Goal: Task Accomplishment & Management: Complete application form

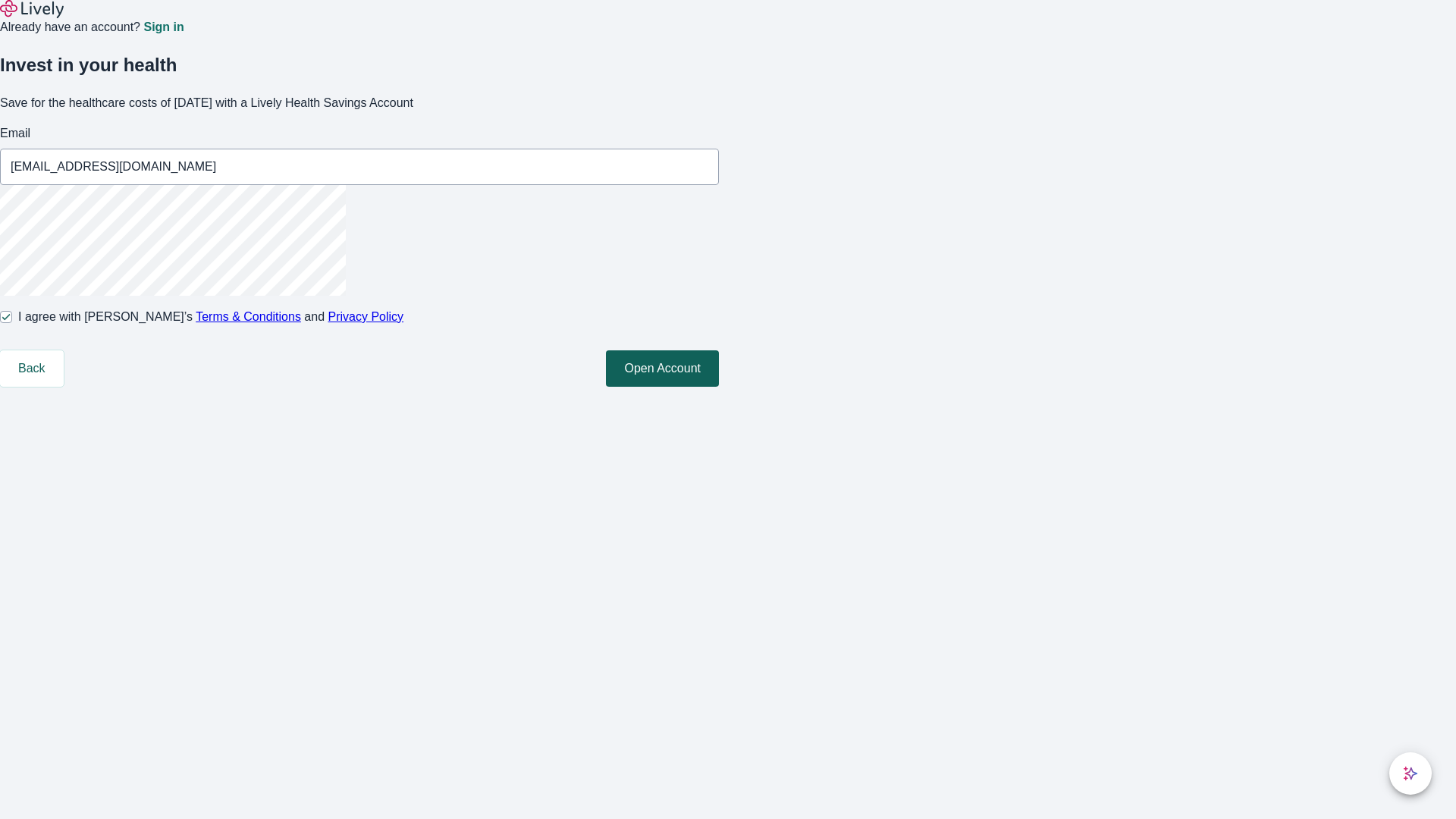
click at [719, 387] on button "Open Account" at bounding box center [662, 369] width 113 height 37
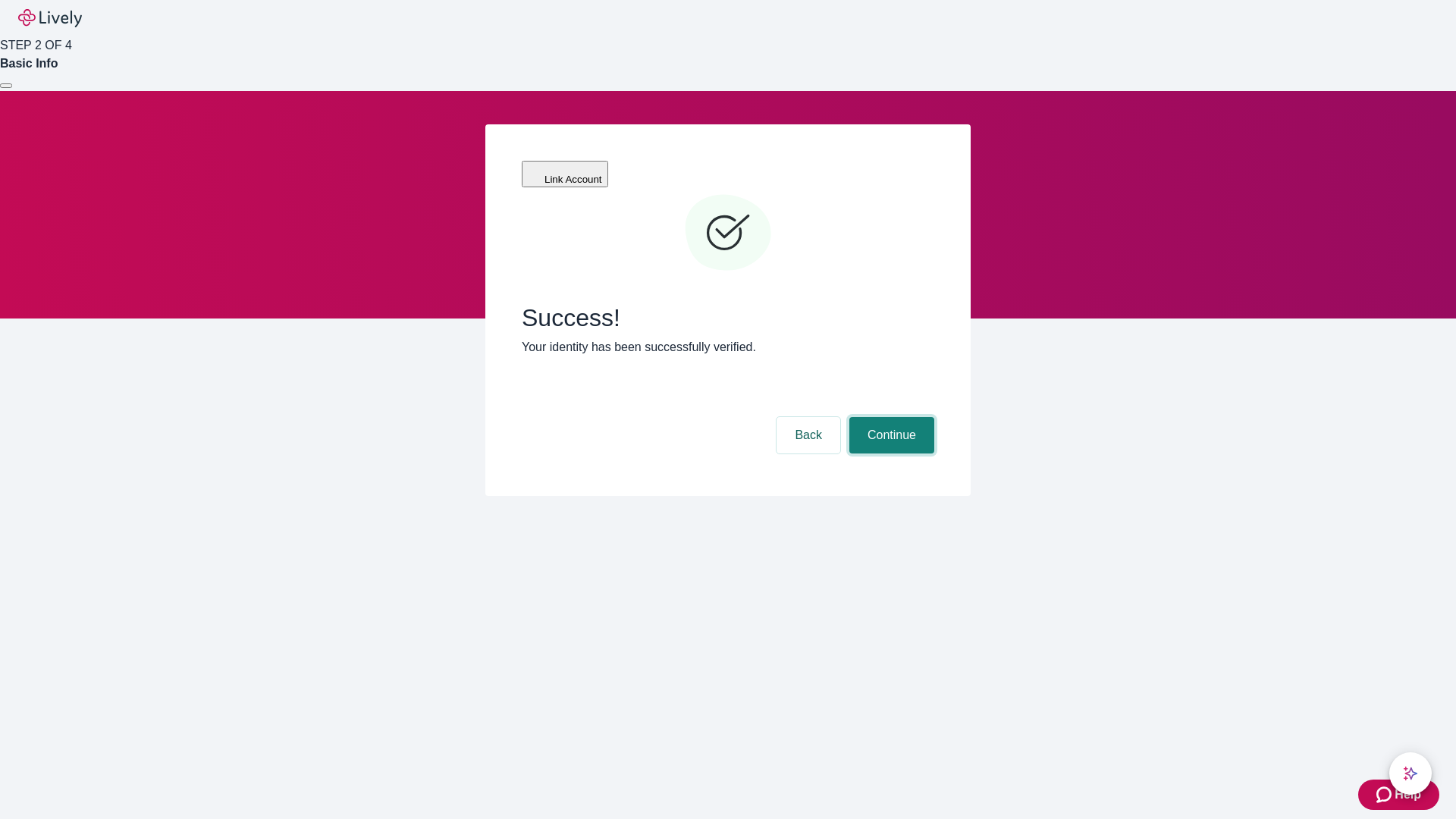
click at [890, 417] on button "Continue" at bounding box center [891, 436] width 85 height 37
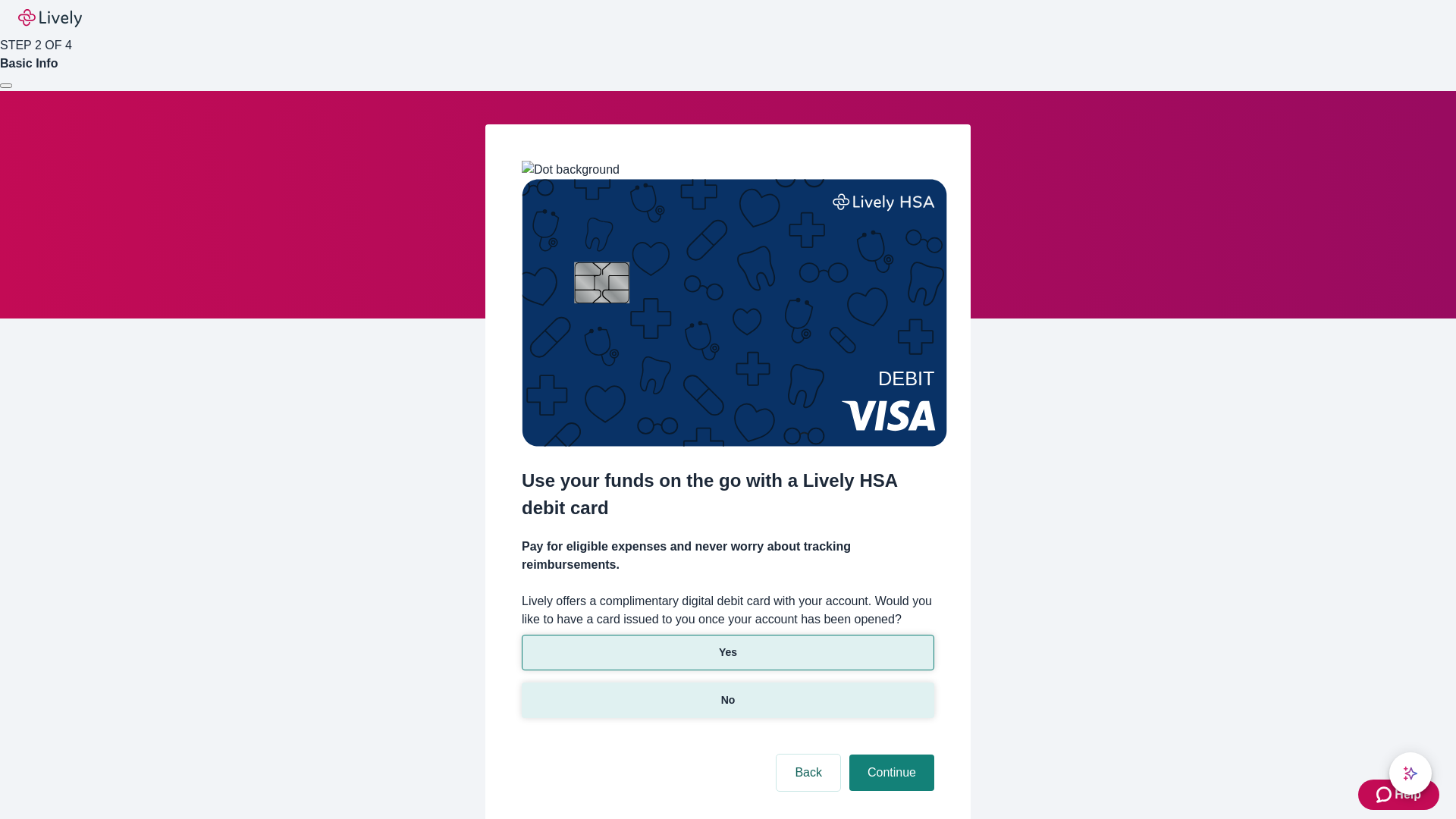
click at [728, 693] on p "No" at bounding box center [728, 700] width 15 height 16
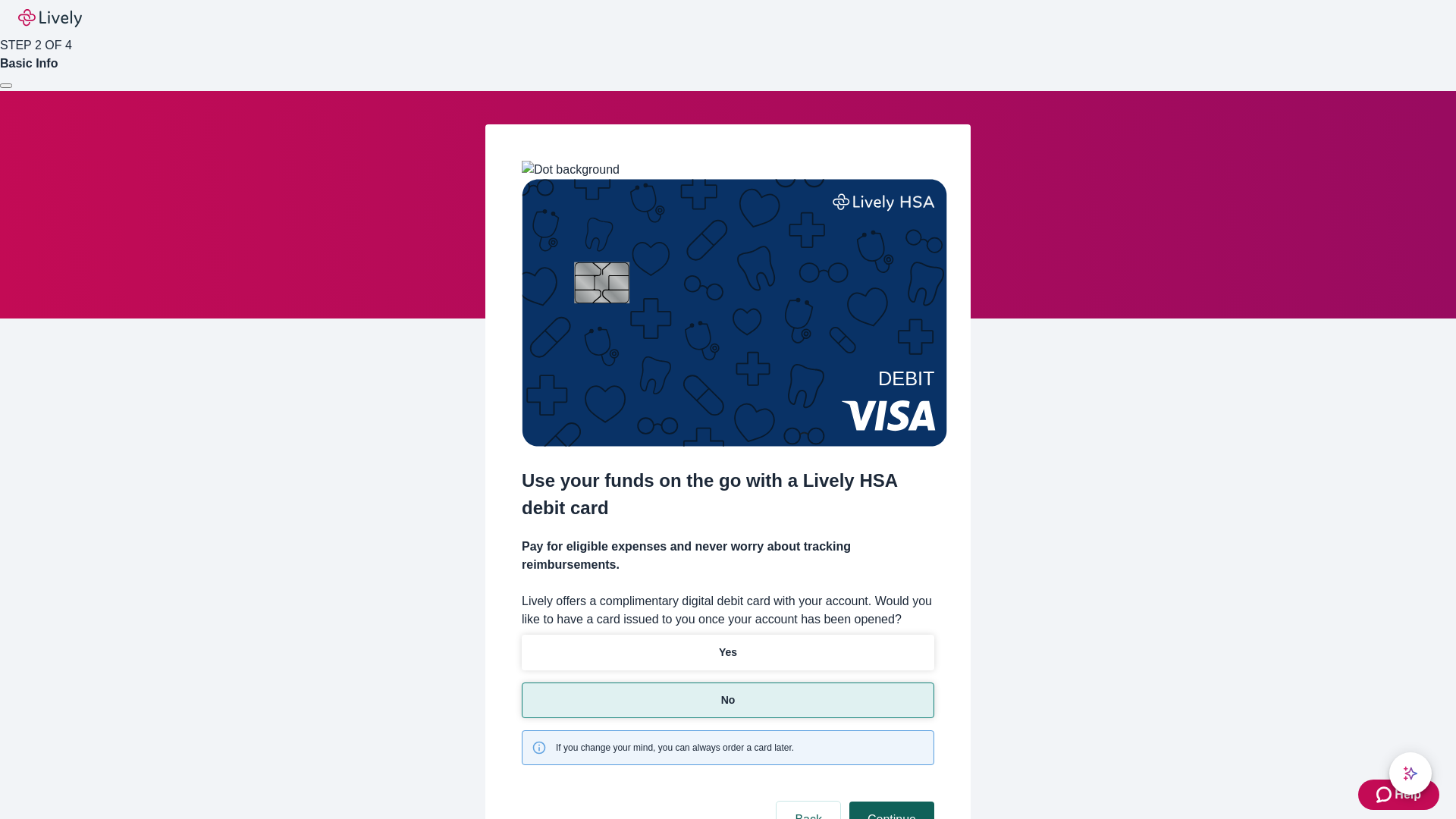
click at [890, 802] on button "Continue" at bounding box center [891, 820] width 85 height 37
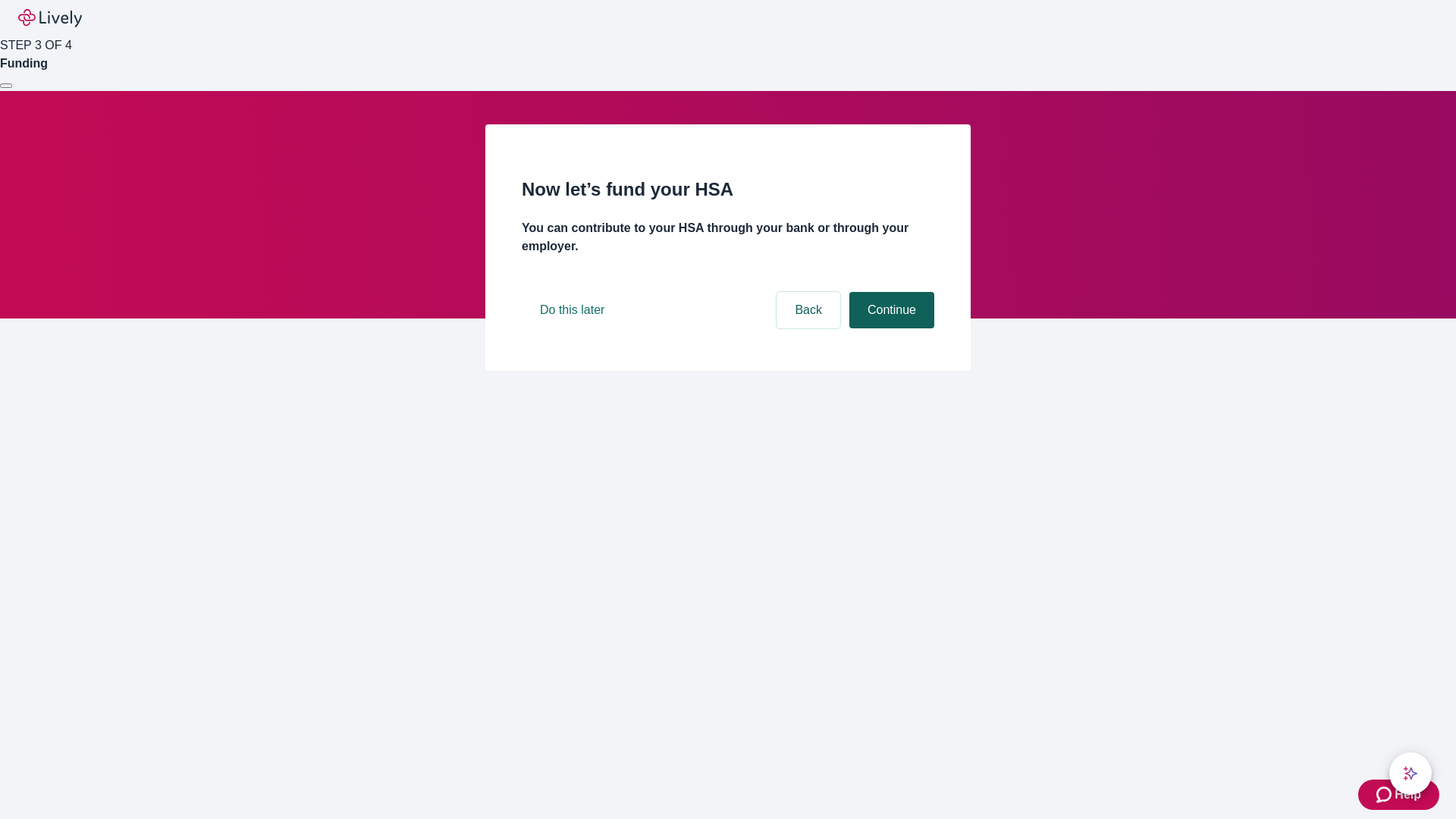
click at [890, 329] on button "Continue" at bounding box center [891, 310] width 85 height 37
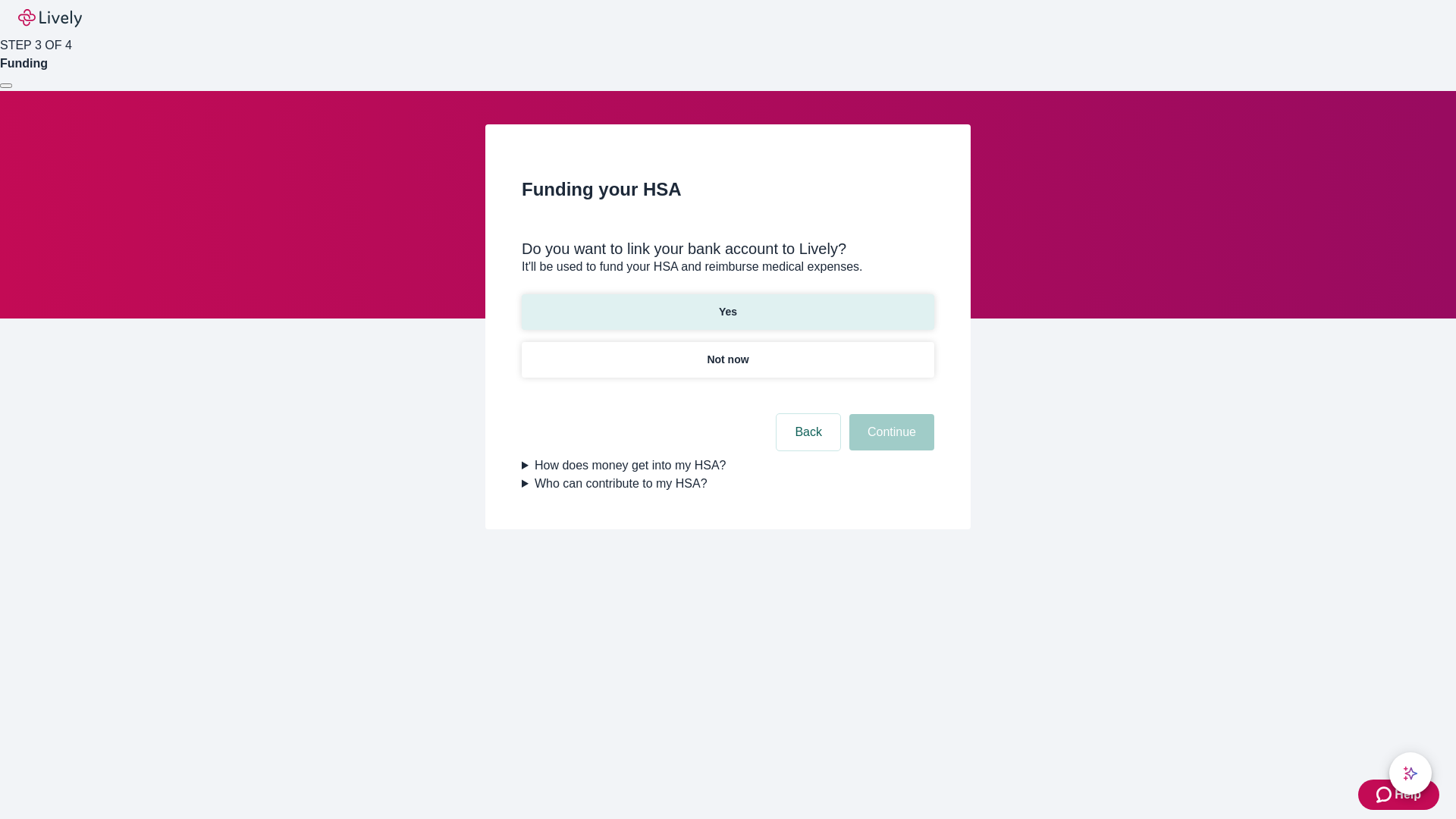
click at [728, 304] on p "Yes" at bounding box center [728, 311] width 18 height 16
click at [890, 414] on button "Continue" at bounding box center [891, 432] width 85 height 37
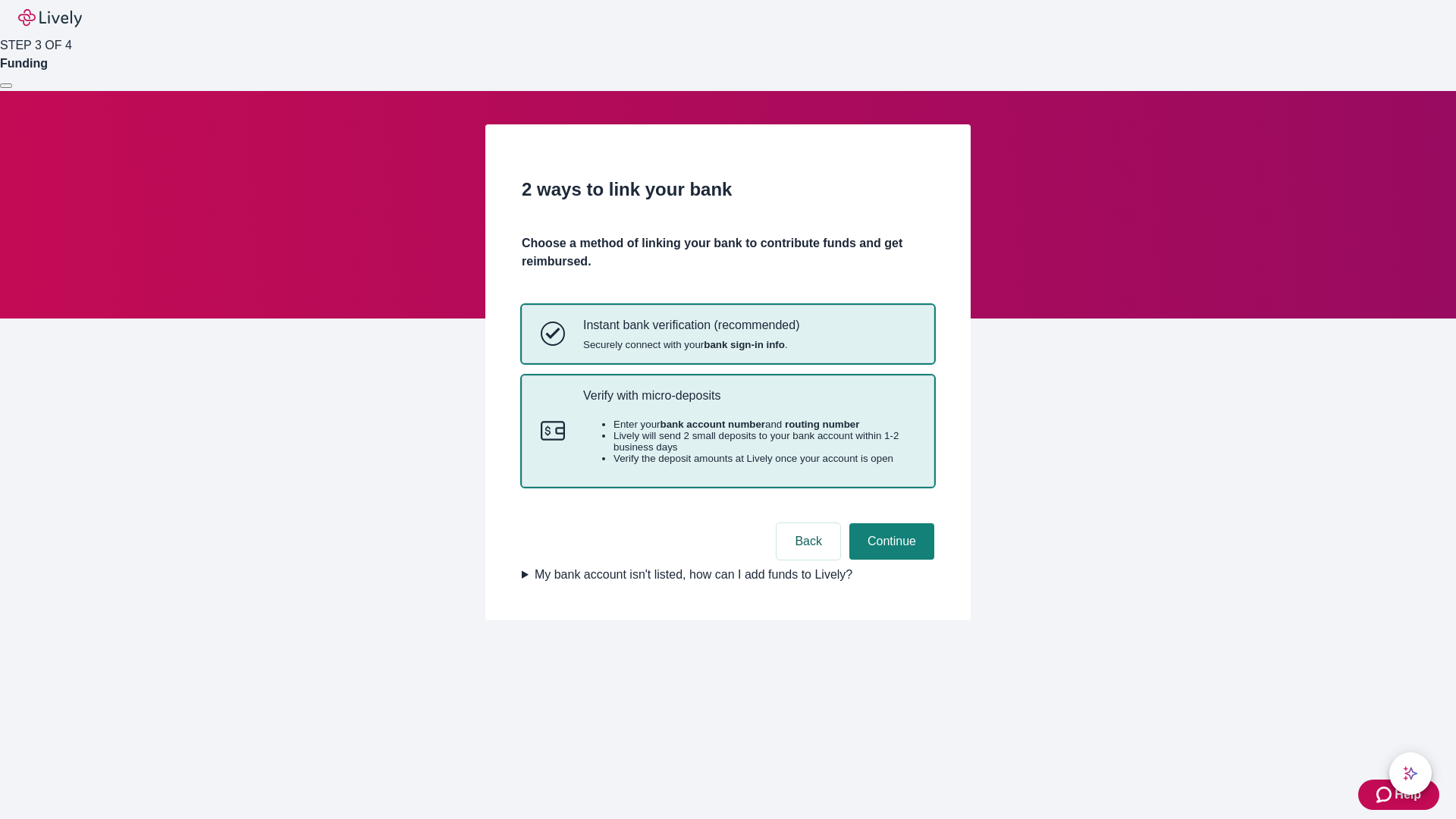
click at [749, 403] on p "Verify with micro-deposits" at bounding box center [749, 395] width 332 height 15
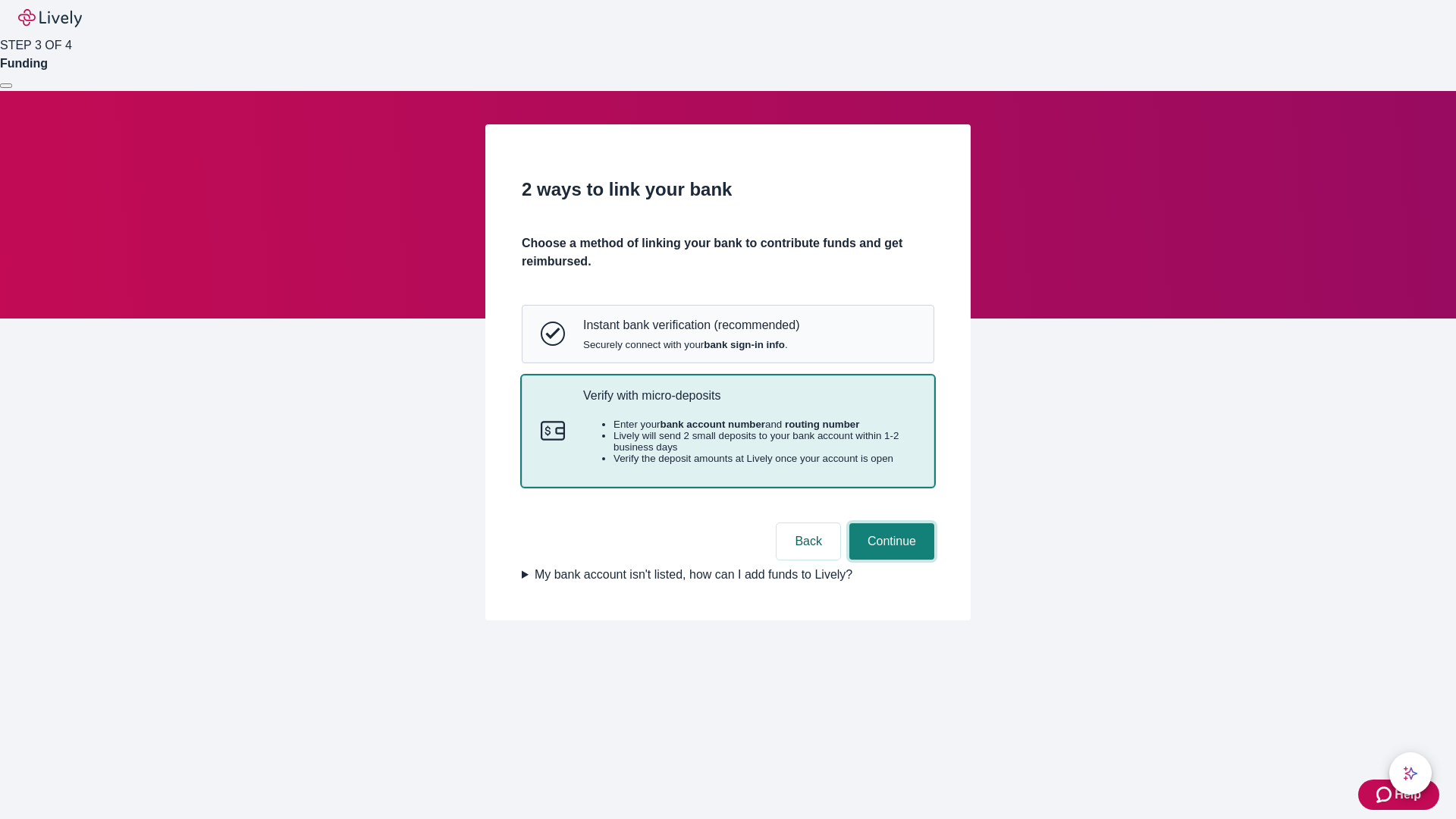
click at [890, 560] on button "Continue" at bounding box center [891, 542] width 85 height 37
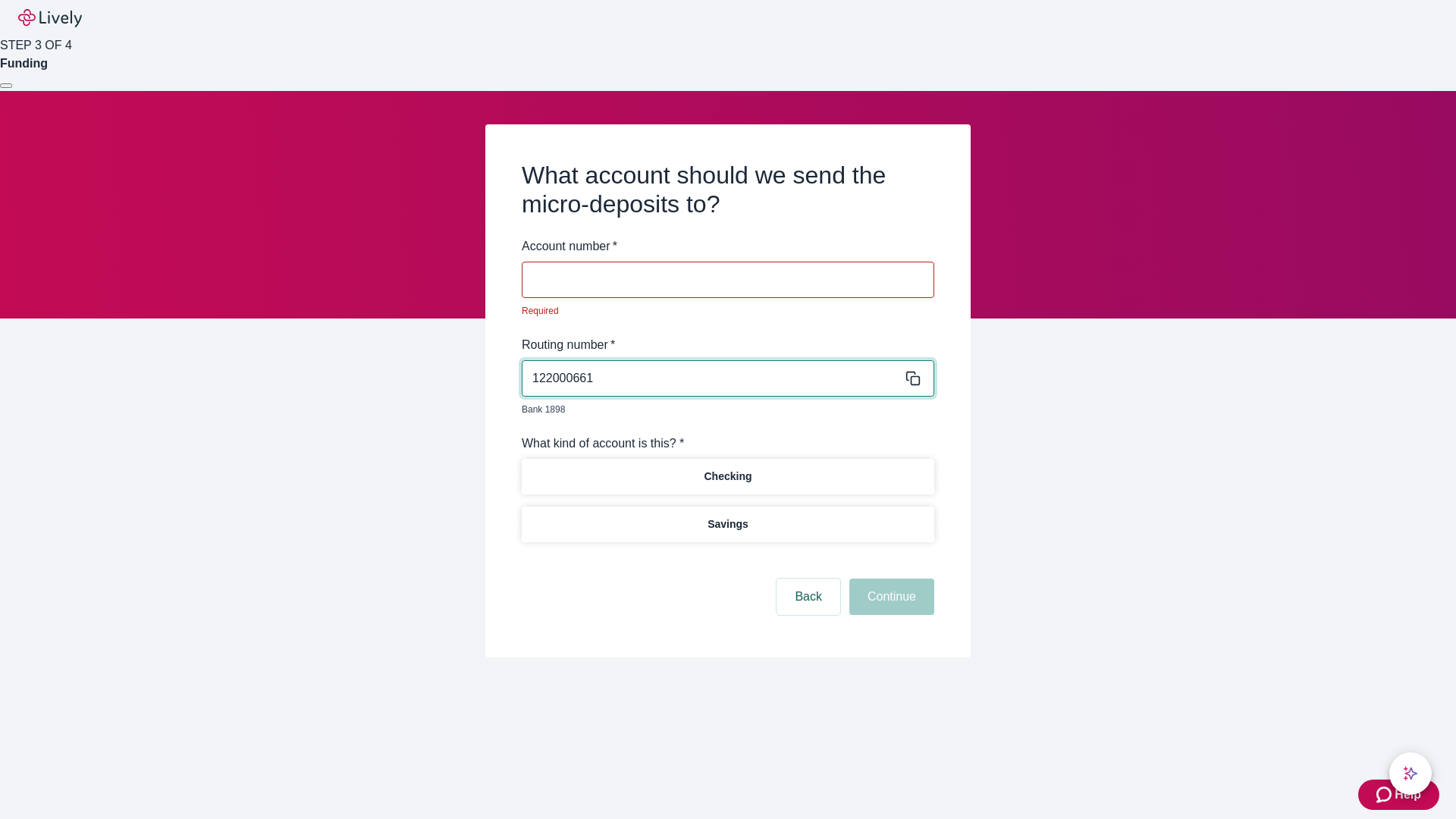
type input "122000661"
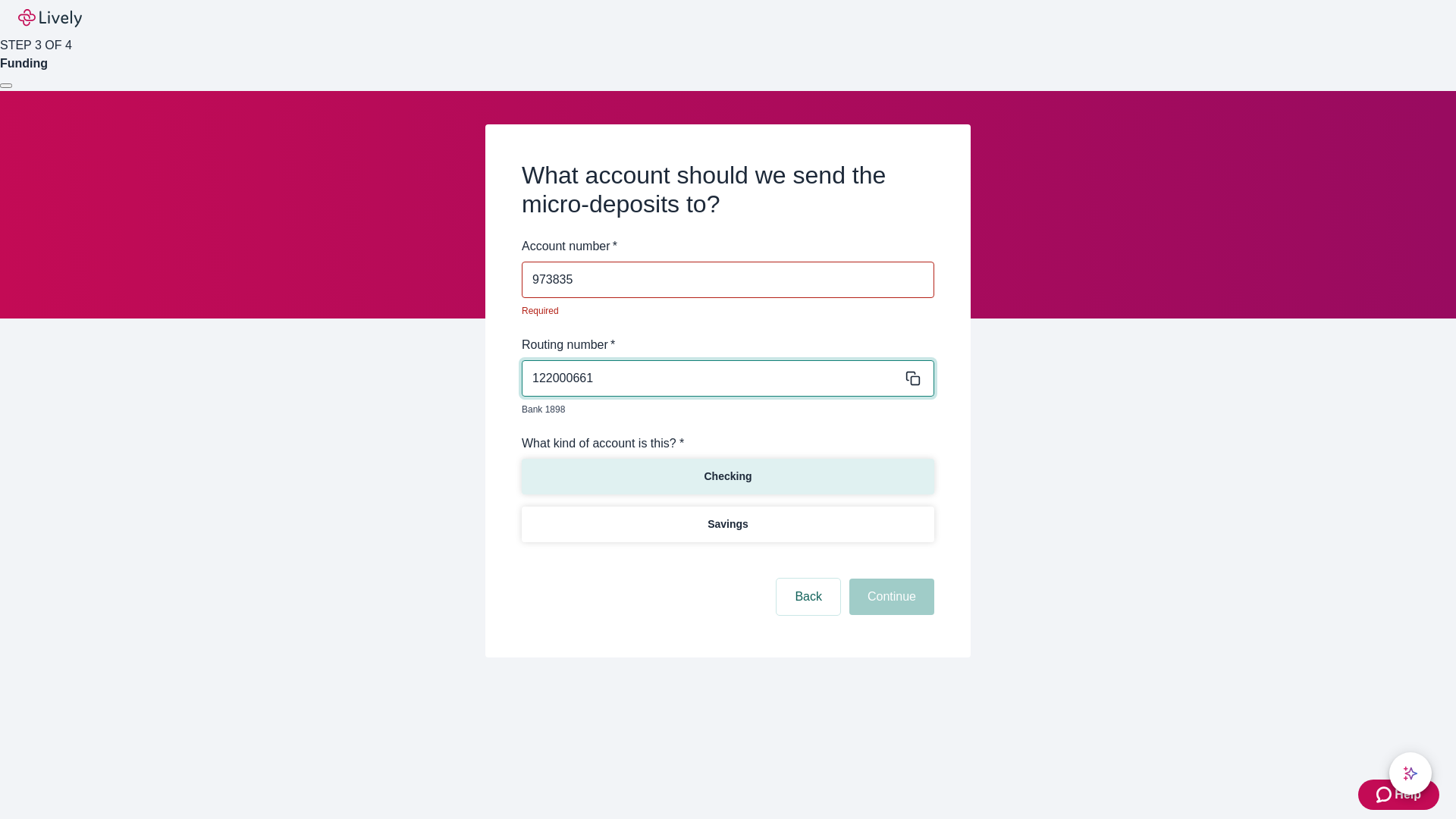
type input "973835"
click at [728, 469] on p "Checking" at bounding box center [728, 476] width 48 height 16
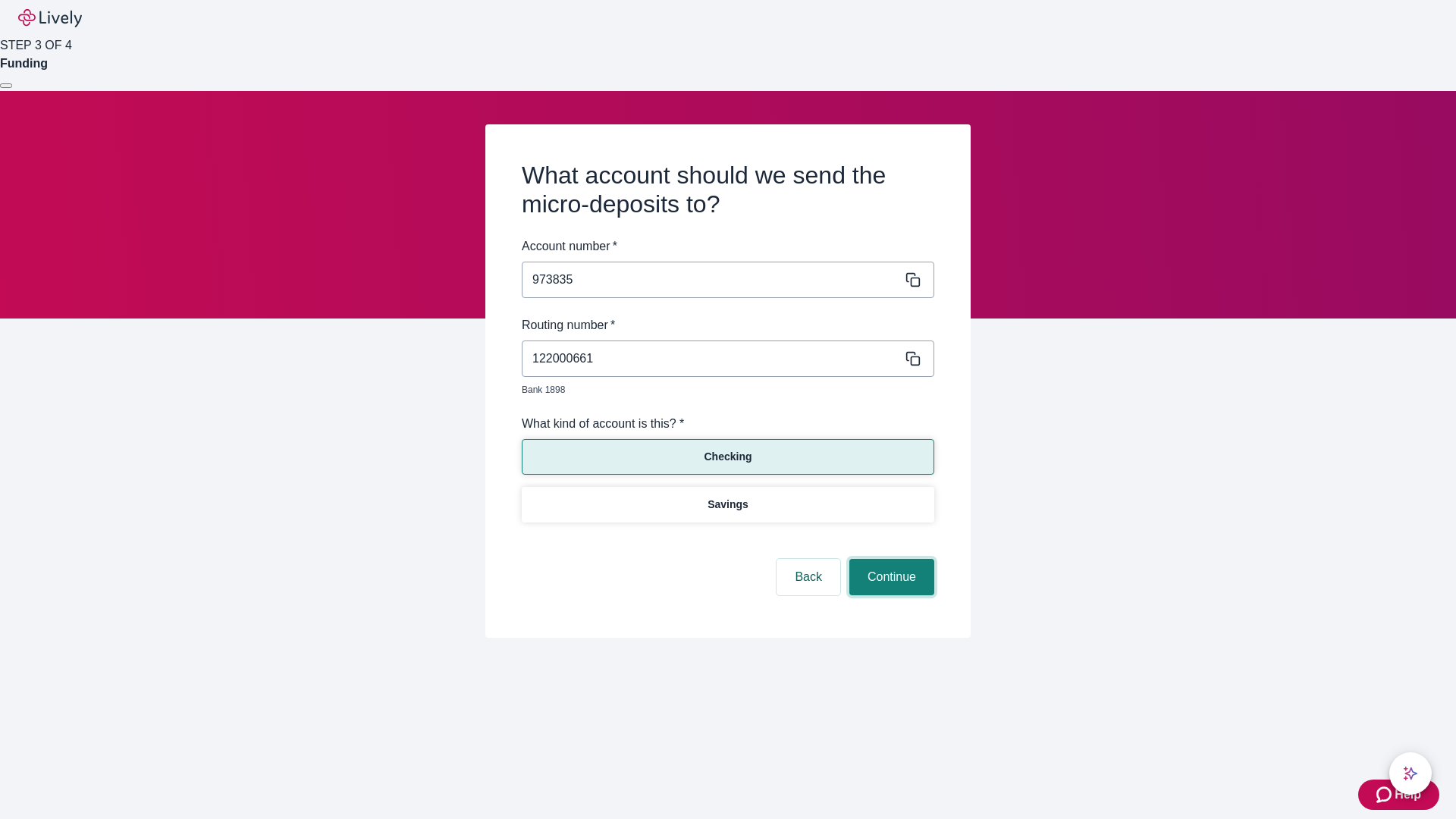
click at [890, 560] on button "Continue" at bounding box center [891, 577] width 85 height 37
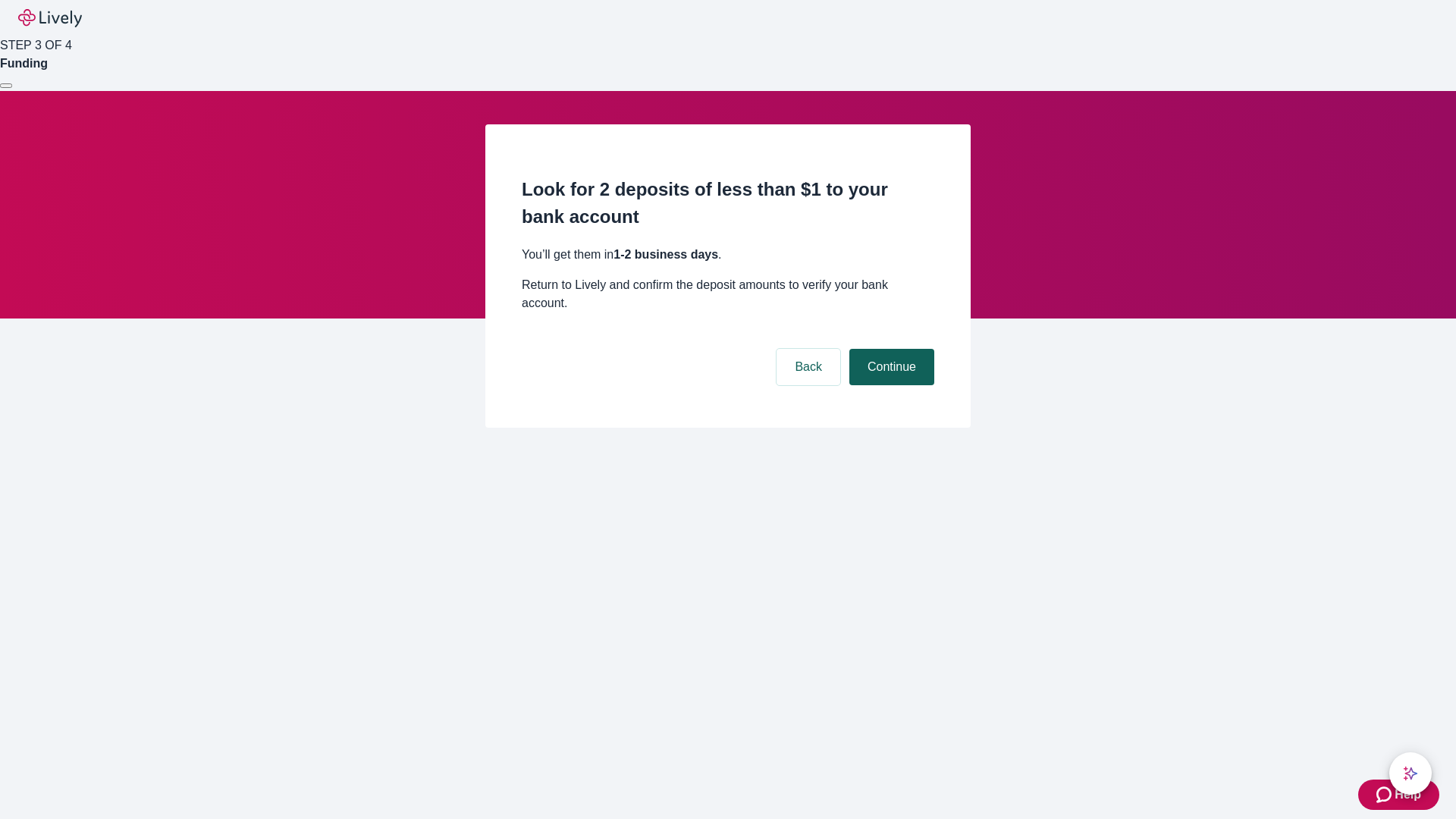
click at [890, 349] on button "Continue" at bounding box center [891, 367] width 85 height 37
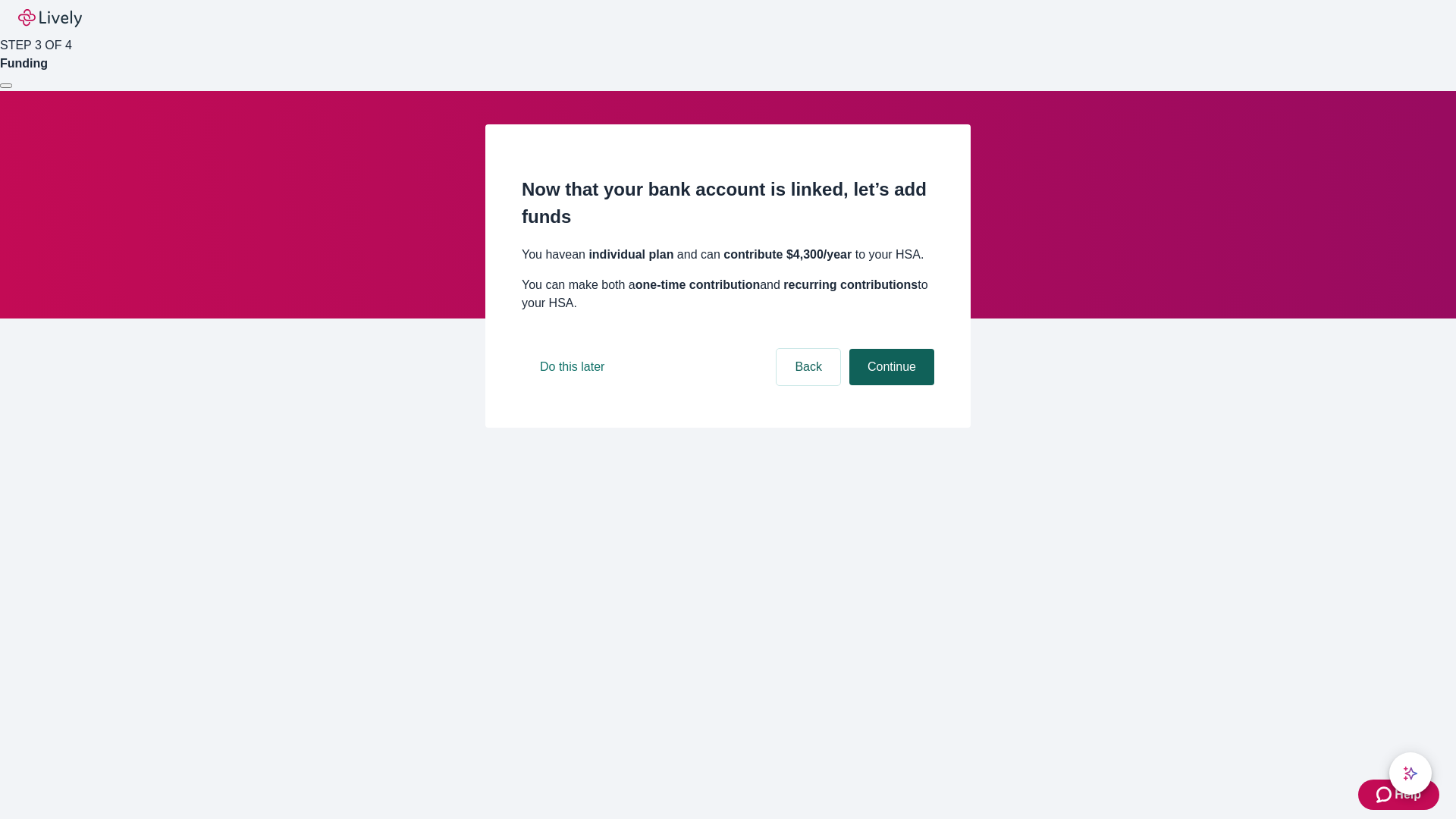
click at [890, 385] on button "Continue" at bounding box center [891, 367] width 85 height 37
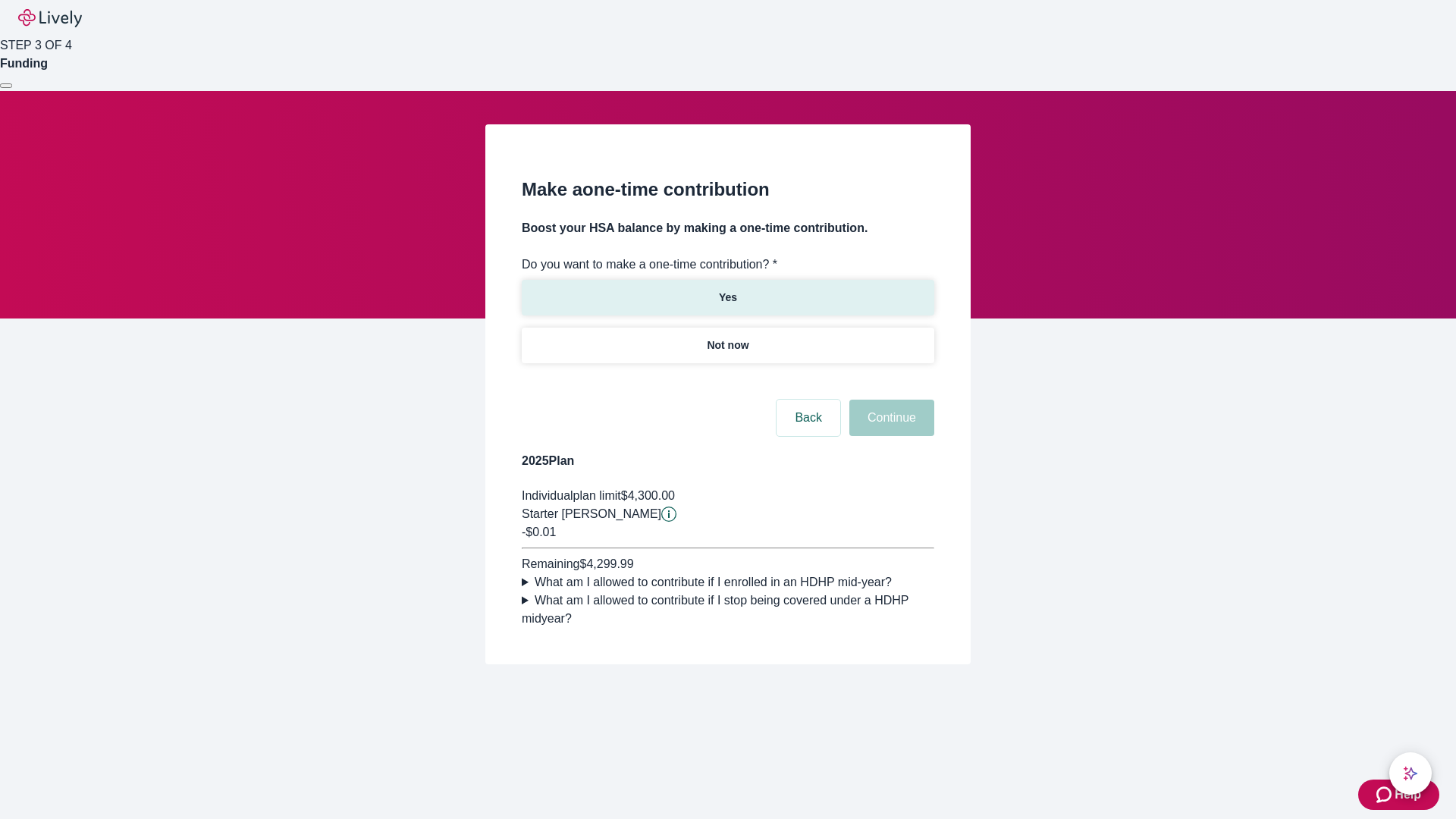
click at [728, 290] on p "Yes" at bounding box center [728, 297] width 18 height 16
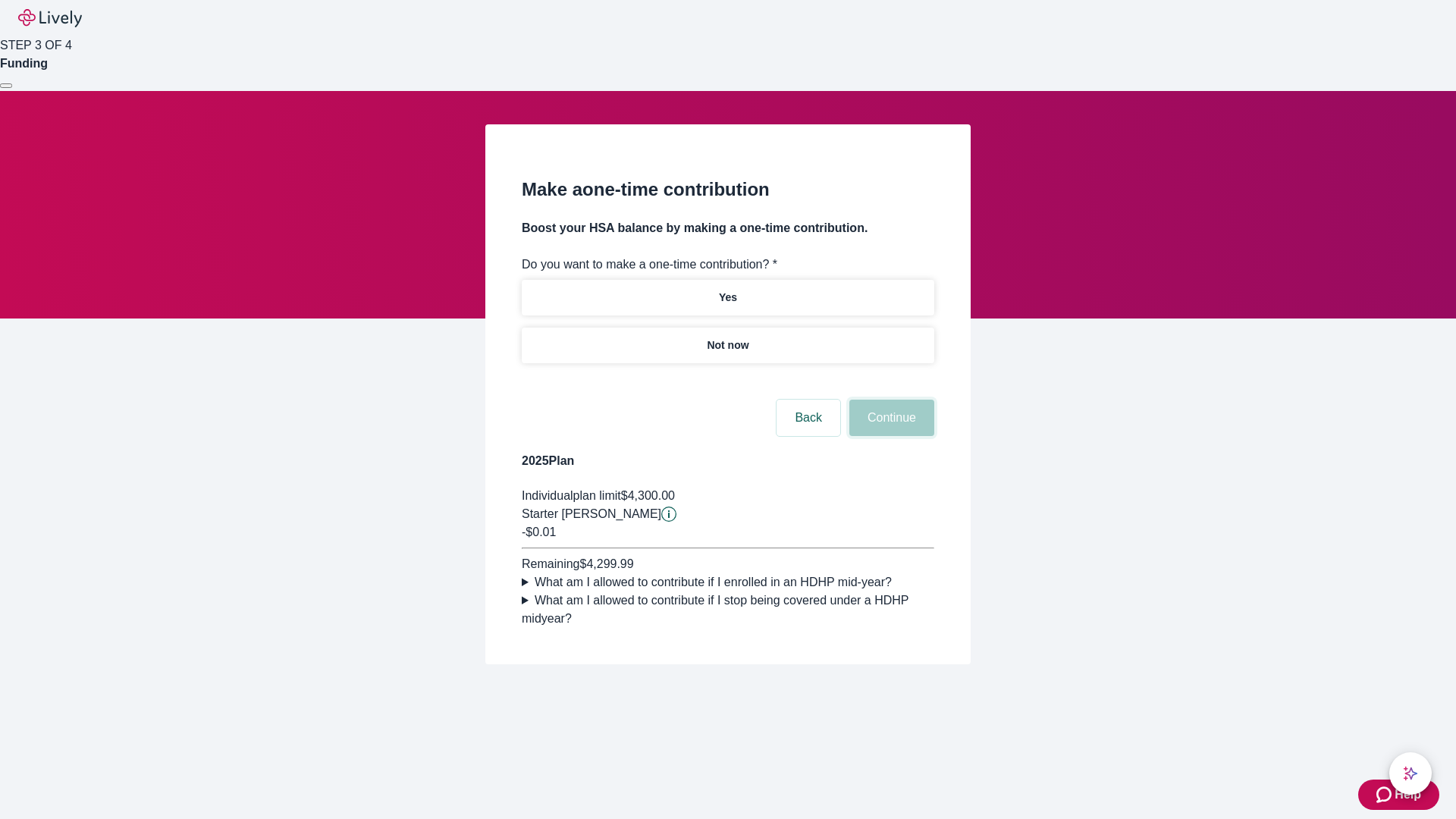
click at [890, 436] on button "Continue" at bounding box center [891, 418] width 85 height 37
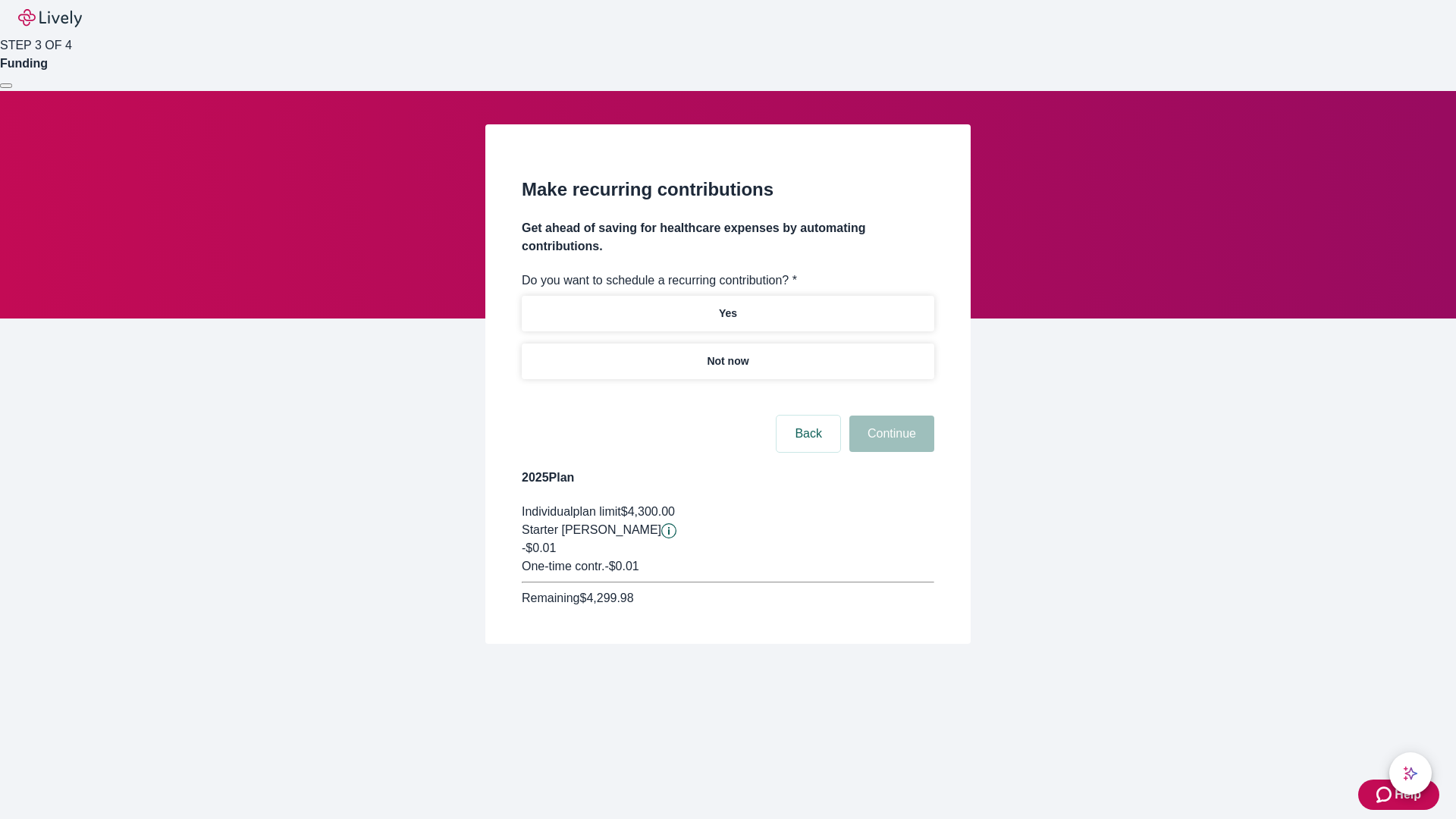
click at [728, 353] on p "Not now" at bounding box center [728, 361] width 42 height 16
click at [890, 415] on button "Continue" at bounding box center [891, 434] width 85 height 37
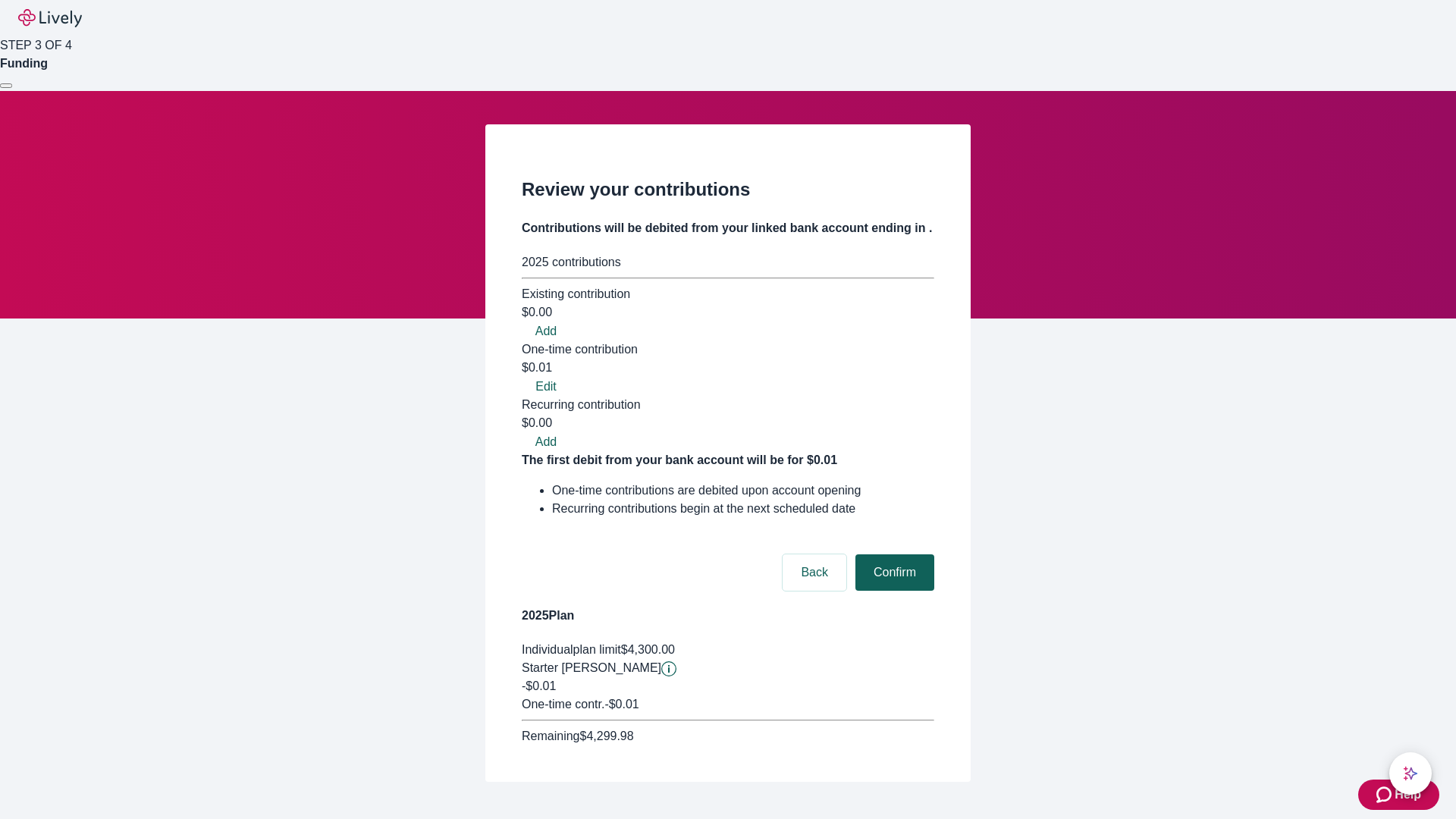
click at [892, 555] on button "Confirm" at bounding box center [895, 573] width 79 height 37
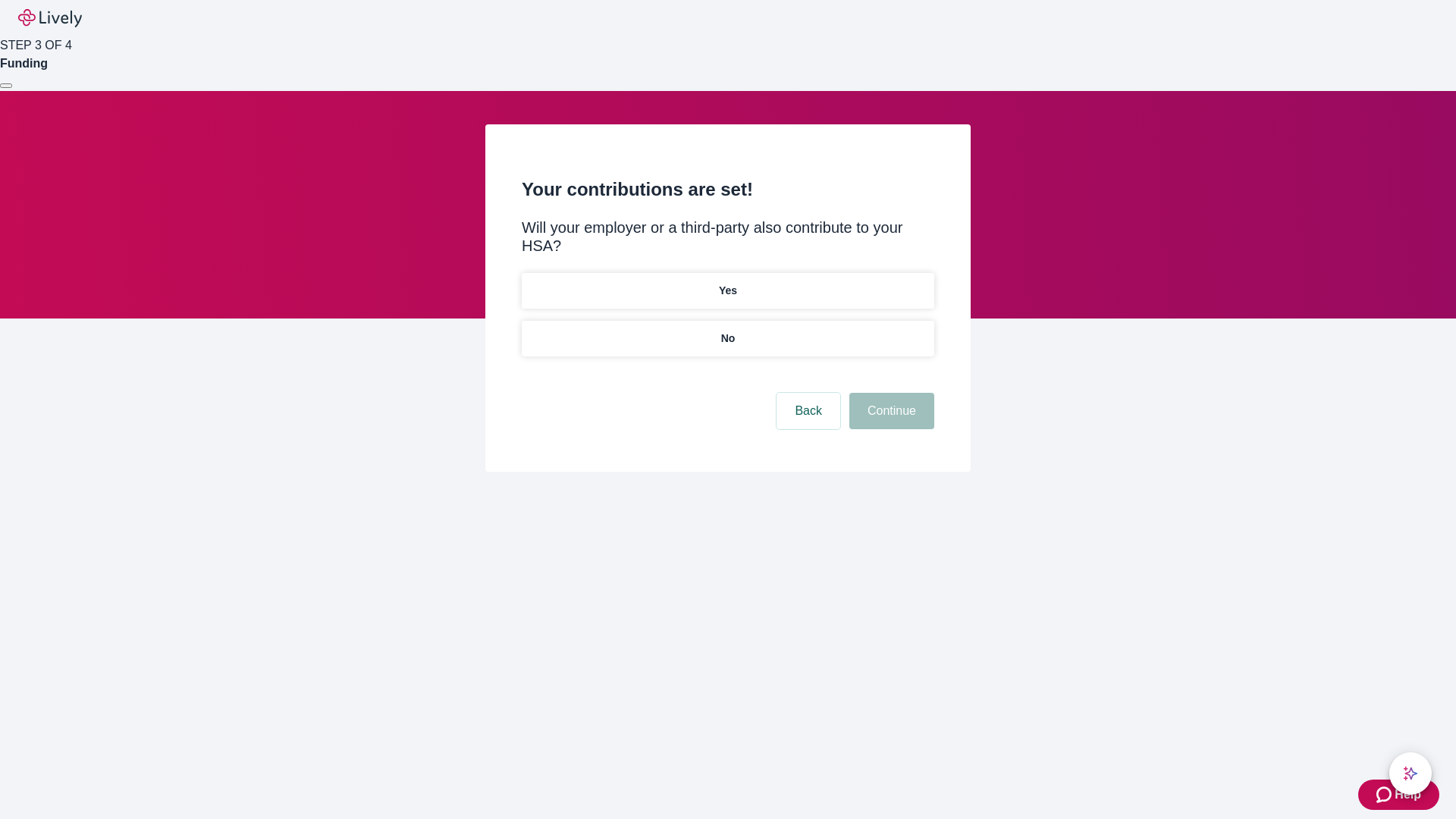
click at [728, 330] on p "No" at bounding box center [728, 338] width 15 height 16
click at [890, 393] on button "Continue" at bounding box center [891, 411] width 85 height 37
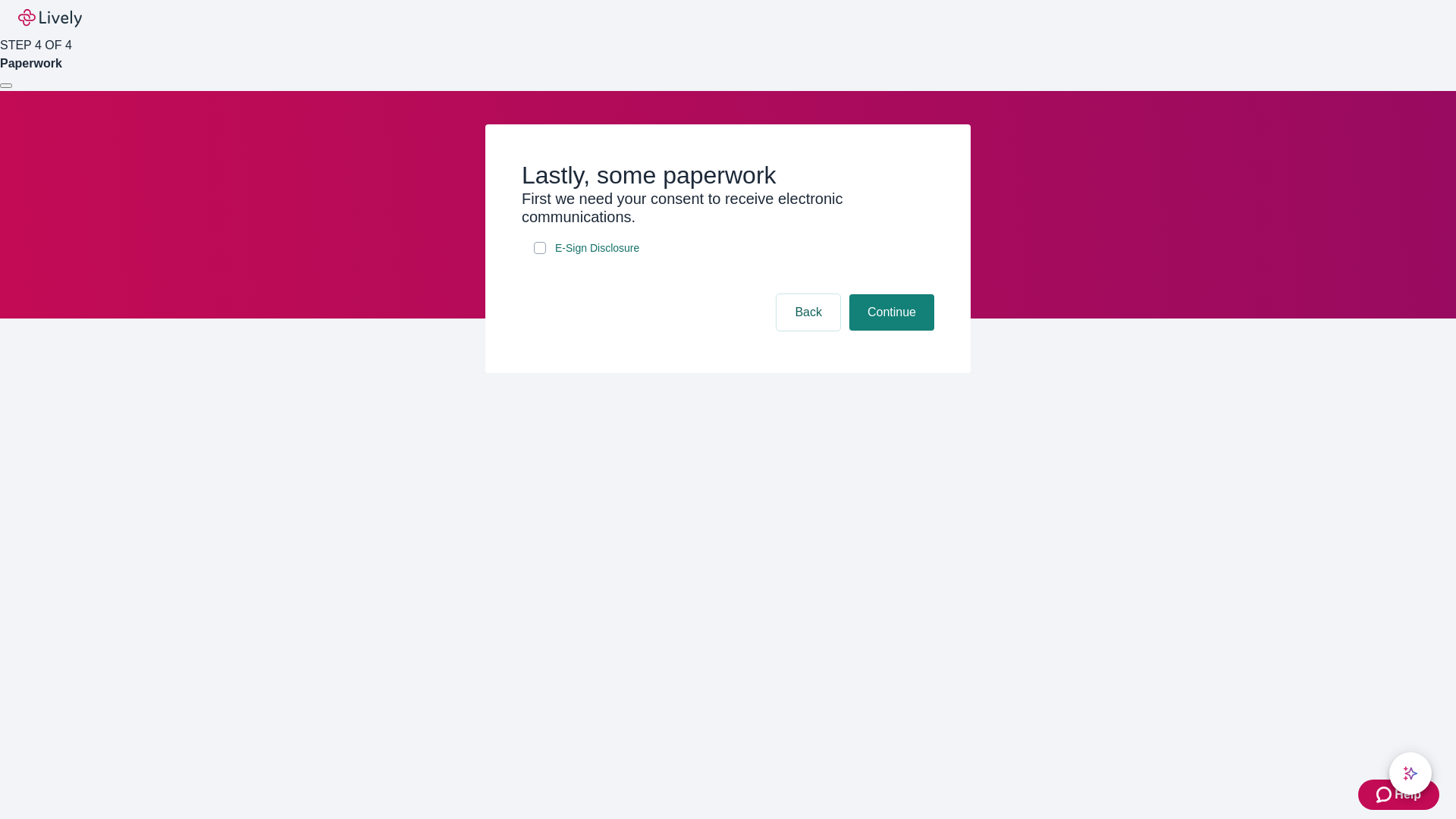
click at [540, 254] on input "E-Sign Disclosure" at bounding box center [539, 247] width 12 height 12
checkbox input "true"
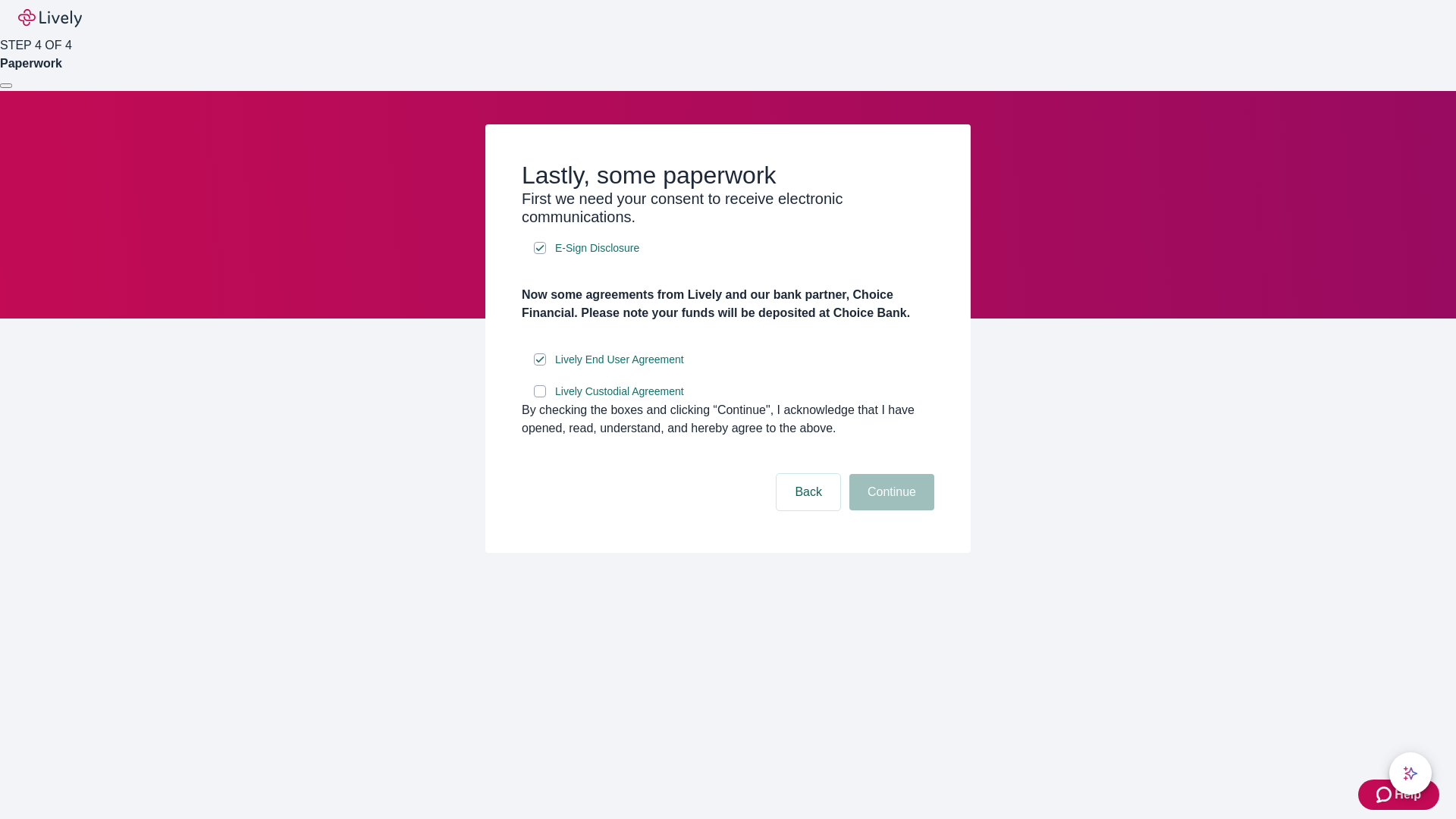
click at [540, 397] on input "Lively Custodial Agreement" at bounding box center [539, 391] width 12 height 12
checkbox input "true"
click at [890, 511] on button "Continue" at bounding box center [891, 492] width 85 height 37
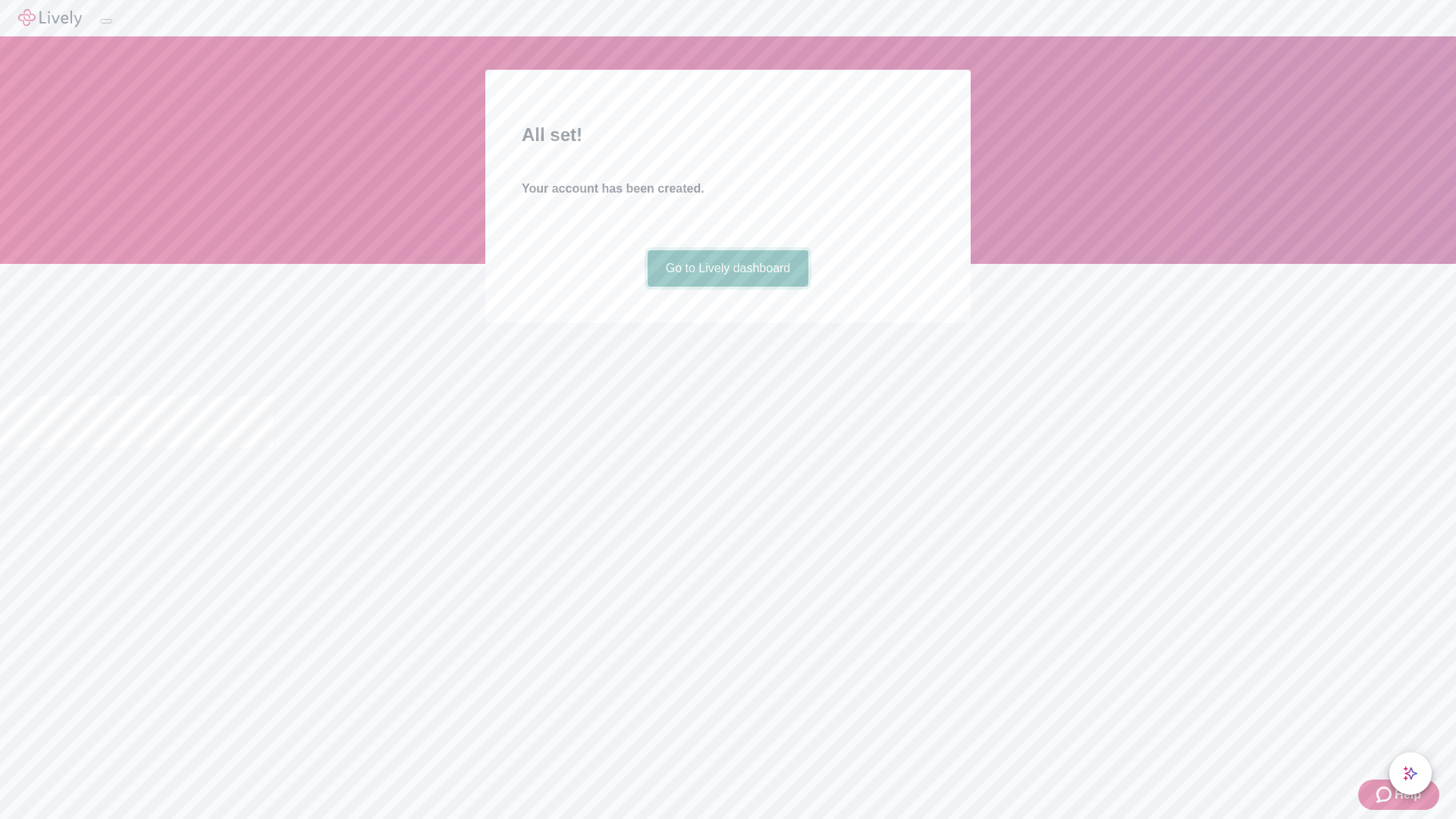
click at [728, 286] on link "Go to Lively dashboard" at bounding box center [728, 268] width 162 height 37
